Goal: Information Seeking & Learning: Learn about a topic

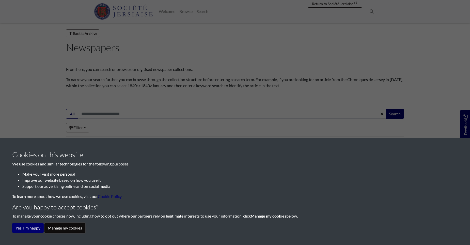
click at [70, 227] on button "Manage my cookies" at bounding box center [64, 228] width 41 height 10
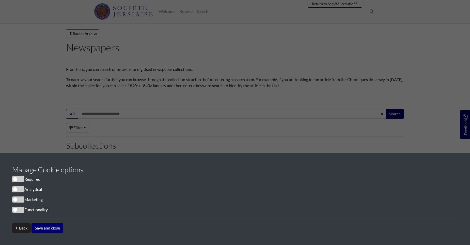
click at [21, 180] on span "cookieconsent" at bounding box center [18, 179] width 12 height 6
click at [21, 191] on span "cookieconsent" at bounding box center [18, 189] width 12 height 6
click at [14, 188] on span "cookieconsent" at bounding box center [18, 189] width 12 height 6
click at [48, 226] on button "Save and close" at bounding box center [47, 228] width 32 height 10
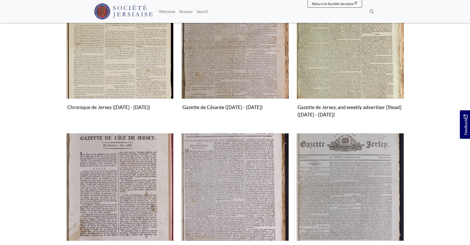
scroll to position [127, 0]
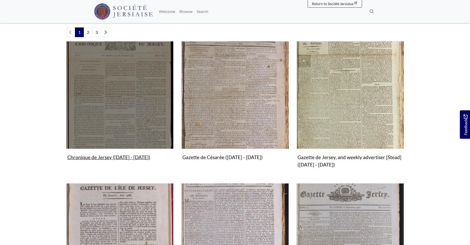
click at [104, 121] on img "Subcollection" at bounding box center [119, 94] width 107 height 107
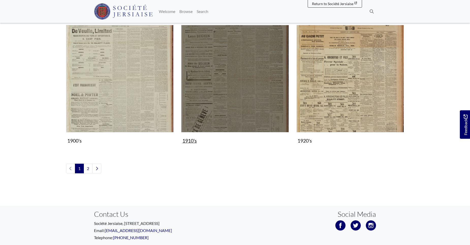
scroll to position [569, 0]
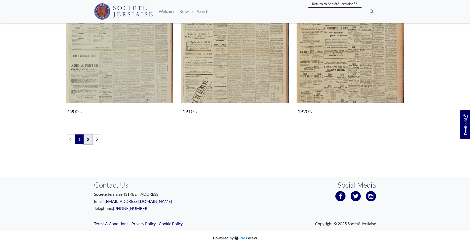
click at [89, 140] on link "2" at bounding box center [88, 139] width 9 height 10
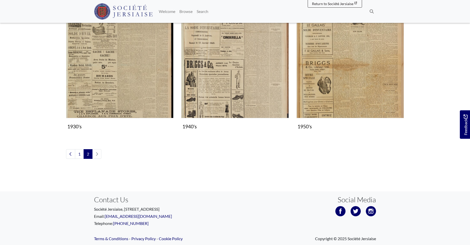
scroll to position [152, 0]
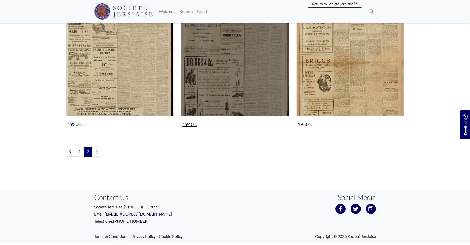
click at [212, 89] on img "Subcollection" at bounding box center [234, 61] width 107 height 107
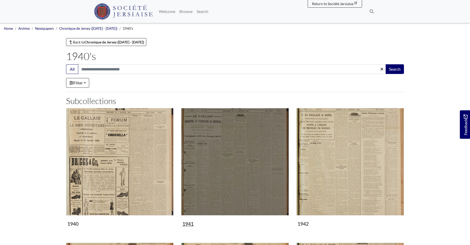
click at [216, 152] on img "Subcollection" at bounding box center [234, 161] width 107 height 107
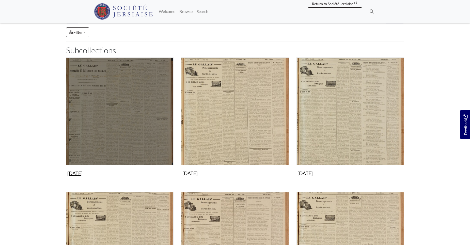
scroll to position [51, 0]
click at [120, 121] on img "Subcollection" at bounding box center [119, 110] width 107 height 107
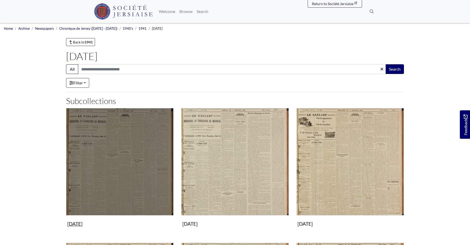
click at [117, 144] on img "Subcollection" at bounding box center [119, 161] width 107 height 107
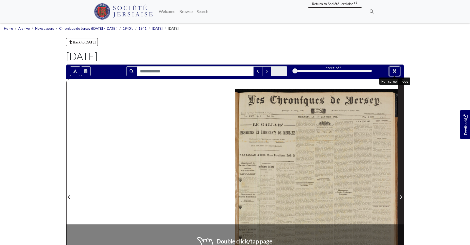
drag, startPoint x: 397, startPoint y: 70, endPoint x: 410, endPoint y: 88, distance: 22.3
click at [397, 70] on button "Full screen mode" at bounding box center [394, 71] width 11 height 10
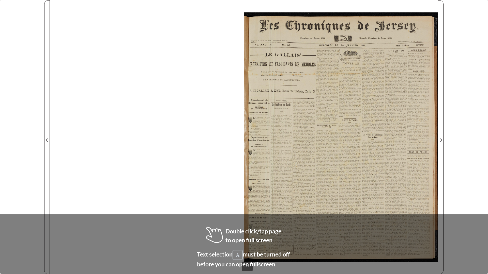
click at [295, 110] on div at bounding box center [341, 137] width 194 height 274
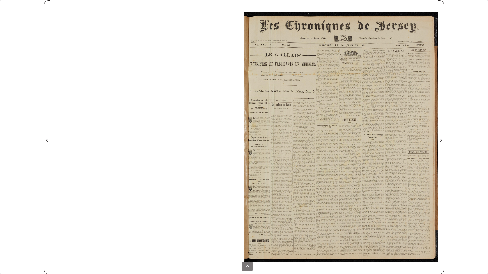
click at [296, 145] on div at bounding box center [341, 137] width 194 height 274
click at [296, 146] on div at bounding box center [341, 137] width 194 height 274
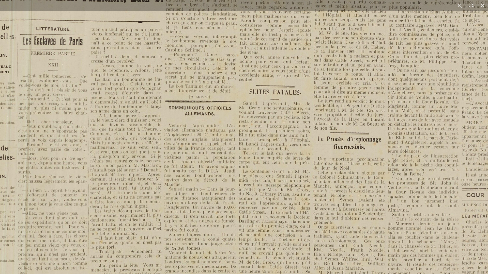
click at [226, 168] on img at bounding box center [246, 147] width 628 height 889
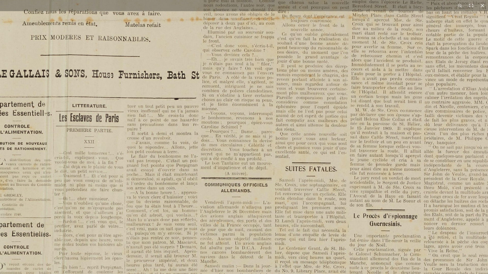
click at [351, 164] on img at bounding box center [282, 224] width 628 height 889
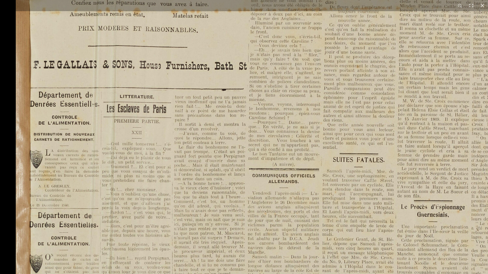
click at [304, 166] on img at bounding box center [330, 215] width 628 height 889
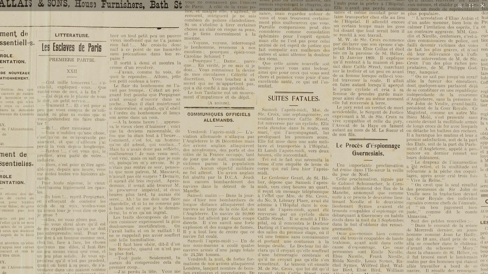
click at [265, 95] on img at bounding box center [265, 153] width 628 height 889
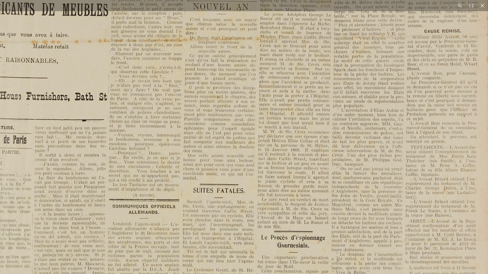
click at [216, 222] on img at bounding box center [190, 245] width 628 height 889
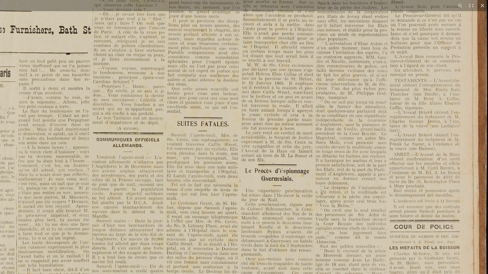
click at [289, 99] on img at bounding box center [174, 179] width 628 height 889
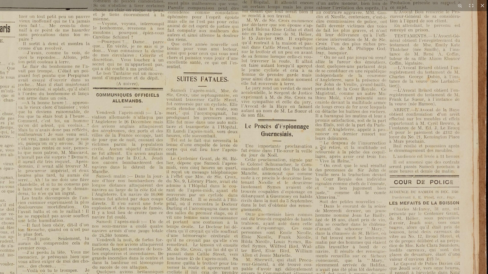
click at [285, 151] on img at bounding box center [174, 134] width 628 height 889
click at [272, 178] on img at bounding box center [174, 134] width 628 height 889
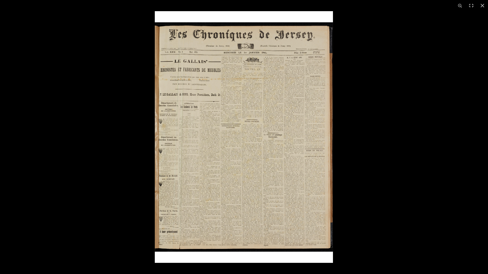
click at [272, 178] on img at bounding box center [244, 137] width 178 height 252
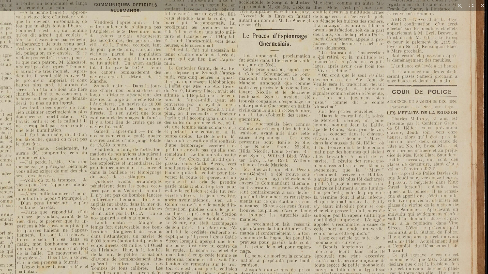
click at [263, 177] on img at bounding box center [172, 44] width 628 height 889
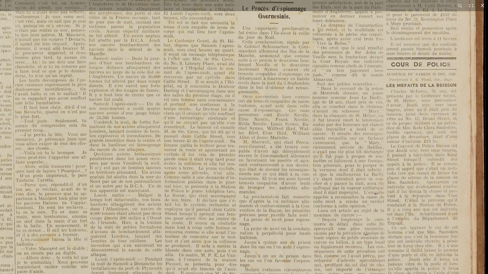
click at [177, 156] on img at bounding box center [171, 16] width 628 height 889
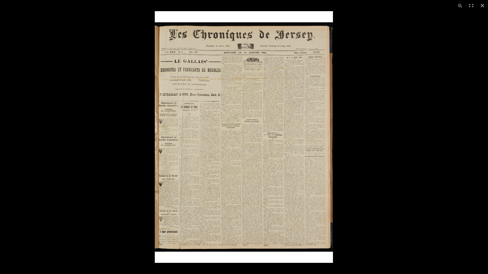
click at [288, 170] on img at bounding box center [244, 137] width 178 height 252
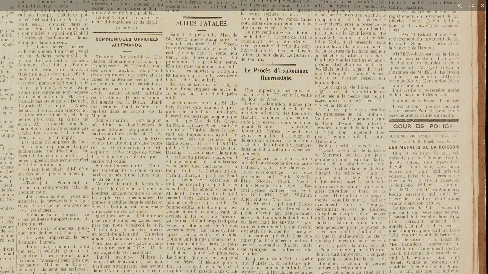
click at [323, 168] on img at bounding box center [173, 78] width 628 height 889
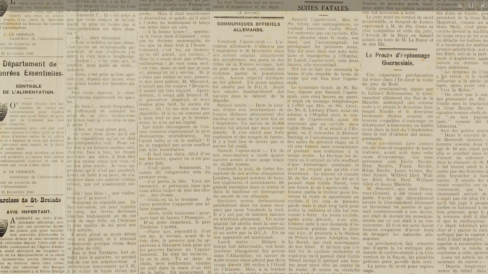
click at [291, 197] on img at bounding box center [295, 63] width 628 height 889
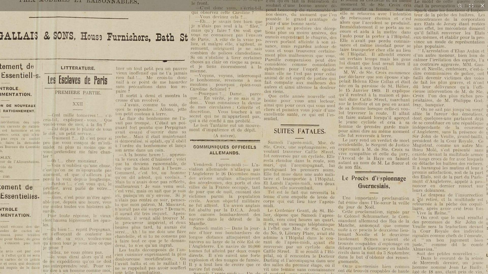
click at [249, 214] on img at bounding box center [271, 186] width 628 height 889
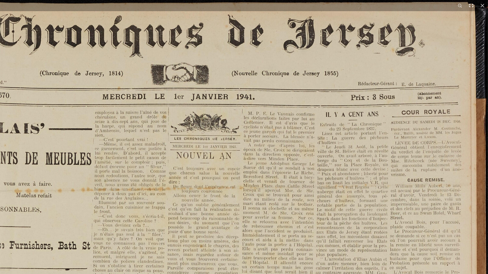
click at [472, 5] on button at bounding box center [470, 5] width 11 height 11
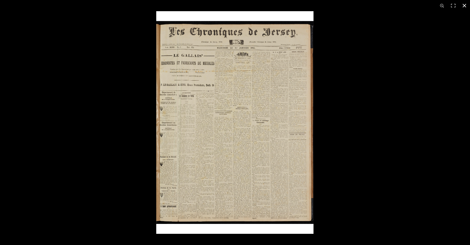
click at [466, 3] on button at bounding box center [464, 5] width 11 height 11
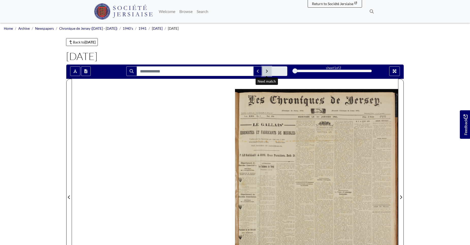
click at [267, 67] on button "Next Match" at bounding box center [266, 71] width 9 height 10
click at [266, 69] on button "Next Match" at bounding box center [266, 71] width 9 height 10
click at [392, 71] on button "Full screen mode" at bounding box center [394, 71] width 11 height 10
click at [330, 70] on div at bounding box center [333, 71] width 77 height 3
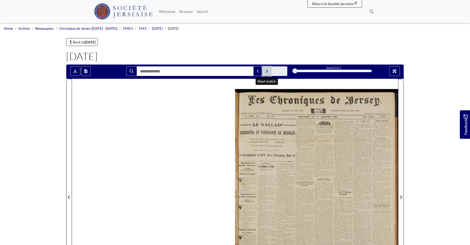
click at [268, 71] on button "Next Match" at bounding box center [266, 71] width 9 height 10
drag, startPoint x: 268, startPoint y: 71, endPoint x: 319, endPoint y: 67, distance: 51.2
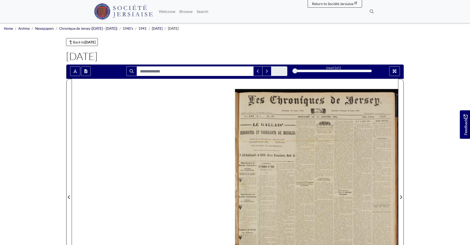
click at [319, 67] on div "sheet 1 of 2" at bounding box center [333, 68] width 77 height 5
click at [330, 4] on span "Return to Société Jersiaise" at bounding box center [332, 4] width 41 height 4
